Goal: Task Accomplishment & Management: Complete application form

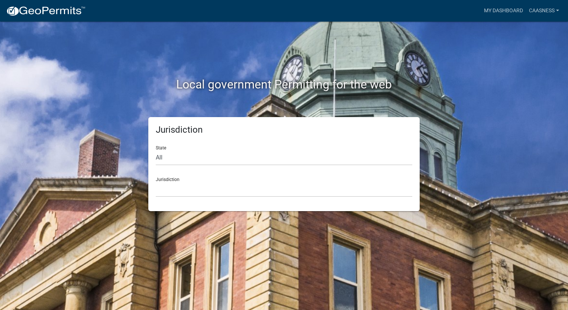
drag, startPoint x: 368, startPoint y: 142, endPoint x: 367, endPoint y: 155, distance: 13.4
click at [368, 142] on div "State All [US_STATE] [US_STATE] [US_STATE] [US_STATE] [US_STATE] [US_STATE] [US…" at bounding box center [284, 153] width 256 height 26
click at [366, 161] on select "All [US_STATE] [US_STATE] [US_STATE] [US_STATE] [US_STATE] [US_STATE] [US_STATE…" at bounding box center [284, 157] width 256 height 15
select select "[US_STATE]"
click at [156, 150] on select "All [US_STATE] [US_STATE] [US_STATE] [US_STATE] [US_STATE] [US_STATE] [US_STATE…" at bounding box center [284, 157] width 256 height 15
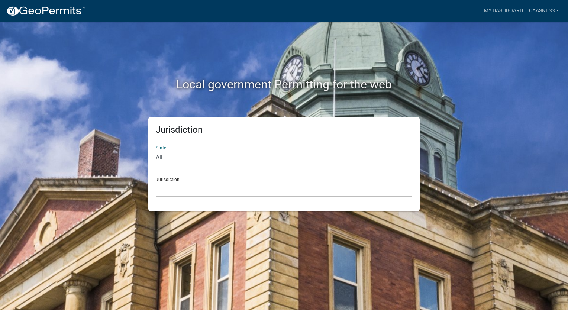
click at [297, 181] on div "Jurisdiction [GEOGRAPHIC_DATA], [US_STATE] [GEOGRAPHIC_DATA], [US_STATE] [GEOGR…" at bounding box center [284, 184] width 256 height 26
click at [291, 186] on select "[GEOGRAPHIC_DATA], [US_STATE] [GEOGRAPHIC_DATA], [US_STATE] [GEOGRAPHIC_DATA], …" at bounding box center [284, 189] width 256 height 15
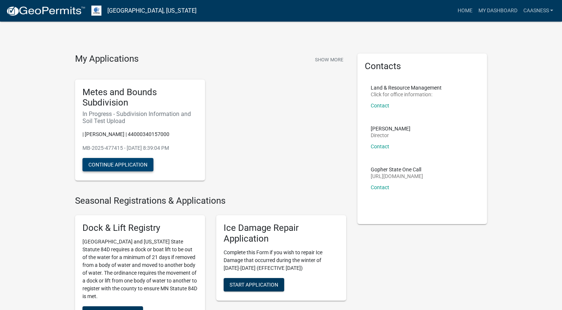
click at [90, 162] on button "Continue Application" at bounding box center [117, 164] width 71 height 13
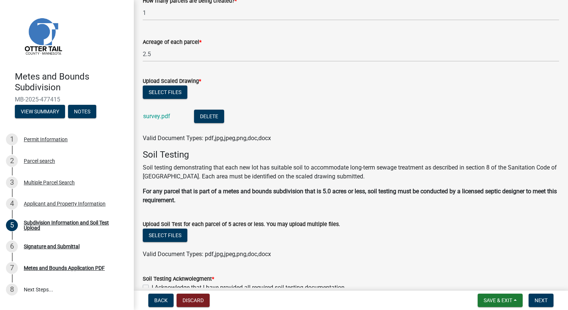
scroll to position [129, 0]
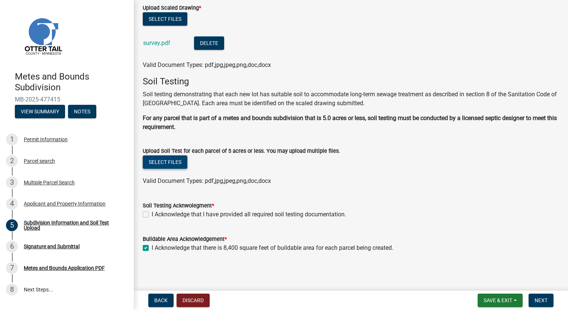
click at [172, 162] on button "Select files" at bounding box center [165, 161] width 45 height 13
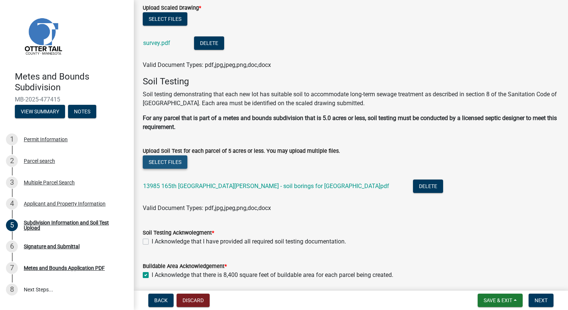
click at [184, 160] on button "Select files" at bounding box center [165, 161] width 45 height 13
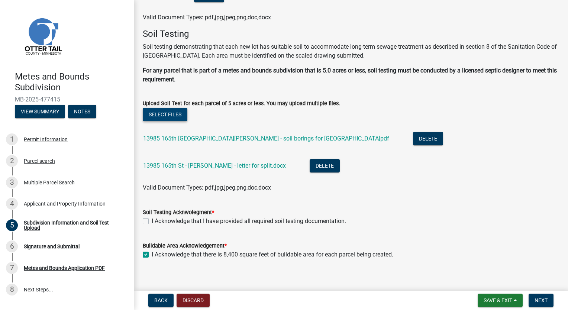
scroll to position [183, 0]
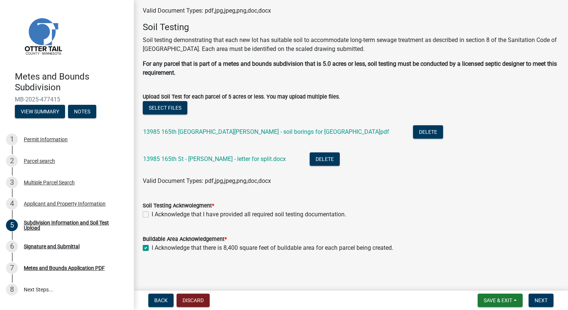
click at [207, 214] on label "I Acknowledge that I have provided all required soil testing documentation." at bounding box center [249, 214] width 194 height 9
click at [156, 214] on input "I Acknowledge that I have provided all required soil testing documentation." at bounding box center [154, 212] width 5 height 5
checkbox input "true"
click at [539, 298] on span "Next" at bounding box center [540, 300] width 13 height 6
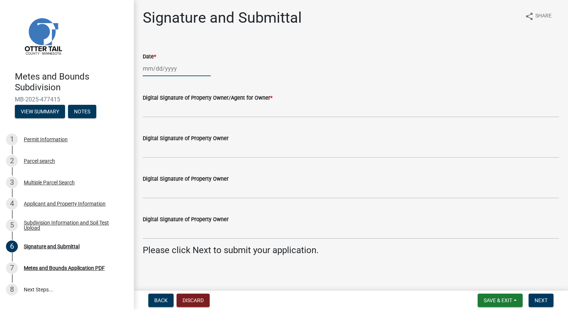
click at [164, 68] on div at bounding box center [177, 68] width 68 height 15
select select "9"
select select "2025"
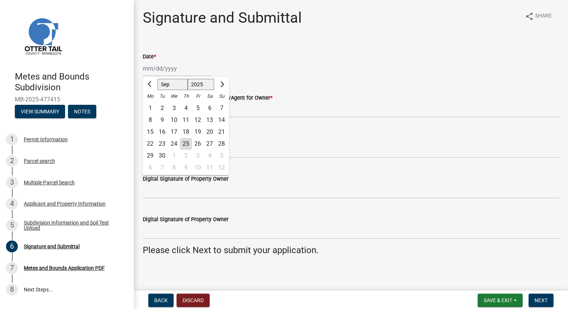
click at [186, 143] on div "25" at bounding box center [186, 144] width 12 height 12
type input "[DATE]"
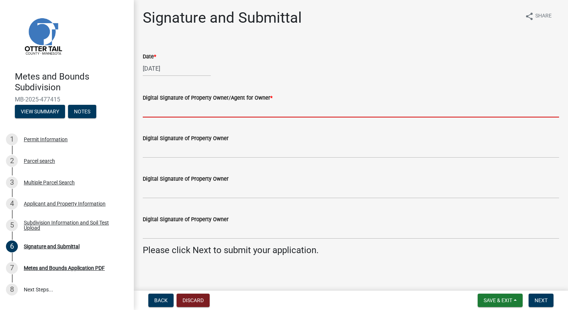
click at [192, 106] on input "Digital Signature of Property Owner/Agent for Owner *" at bounding box center [351, 109] width 416 height 15
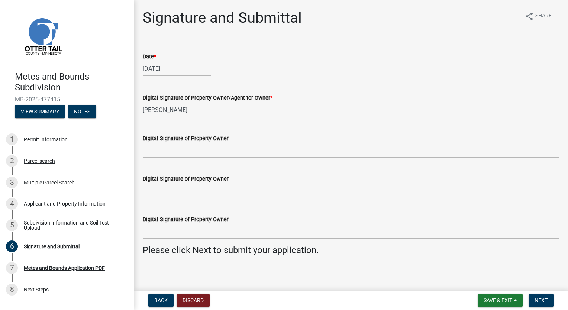
type input "[PERSON_NAME]"
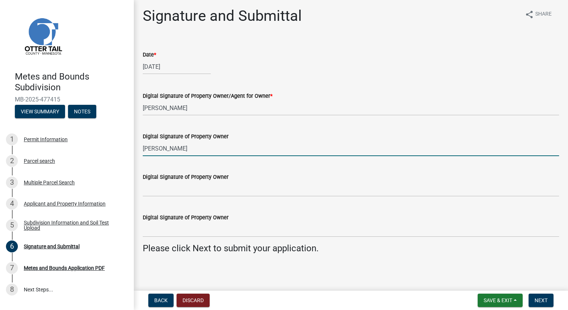
scroll to position [3, 0]
type input "[PERSON_NAME]"
click at [547, 299] on span "Next" at bounding box center [540, 300] width 13 height 6
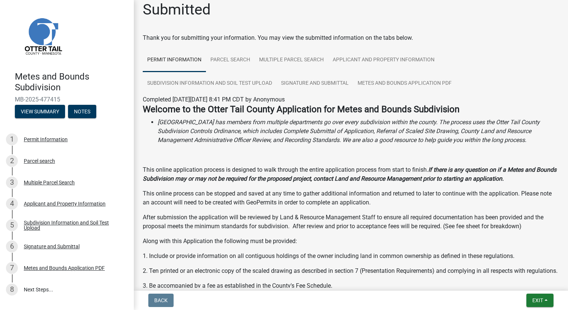
scroll to position [0, 0]
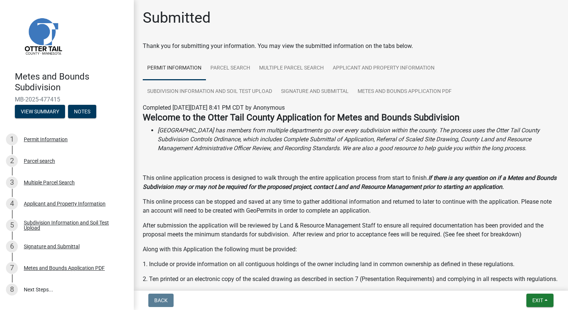
click at [221, 185] on strong "If there is any question on if a Metes and Bounds Subdivision may or may not be…" at bounding box center [349, 182] width 413 height 16
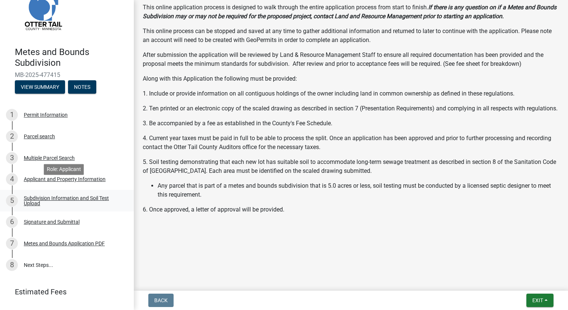
scroll to position [42, 0]
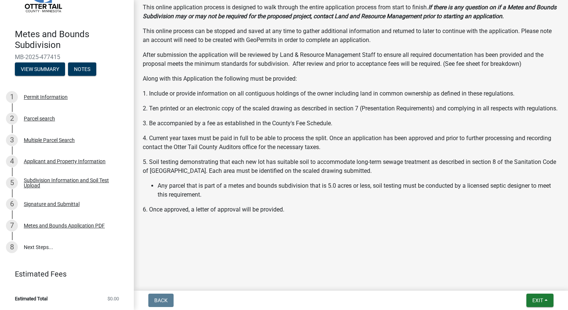
click at [202, 104] on p "2. Ten printed or an electronic copy of the scaled drawing as described in sect…" at bounding box center [351, 108] width 416 height 9
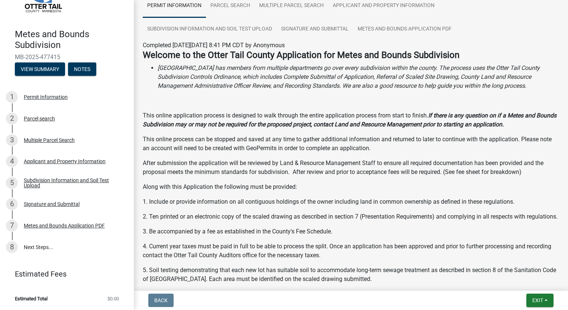
scroll to position [0, 0]
